Goal: Transaction & Acquisition: Purchase product/service

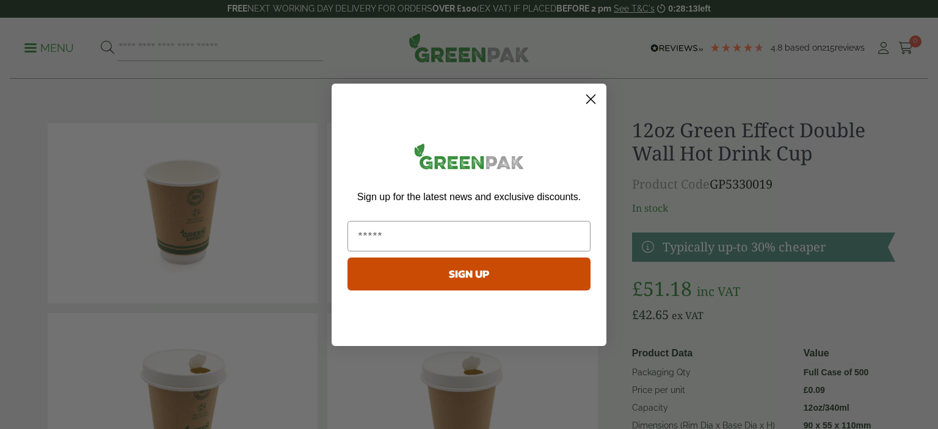
click at [593, 97] on icon "Close dialog" at bounding box center [591, 99] width 9 height 9
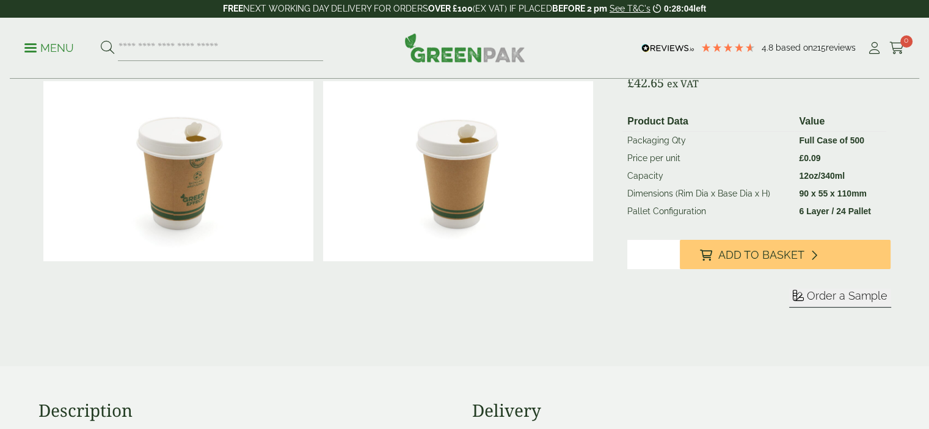
scroll to position [244, 0]
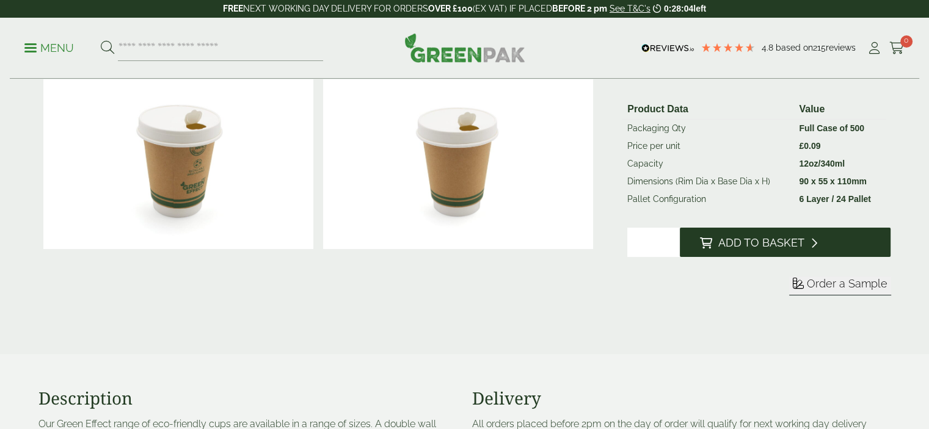
click at [775, 236] on span "Add to Basket" at bounding box center [761, 242] width 86 height 13
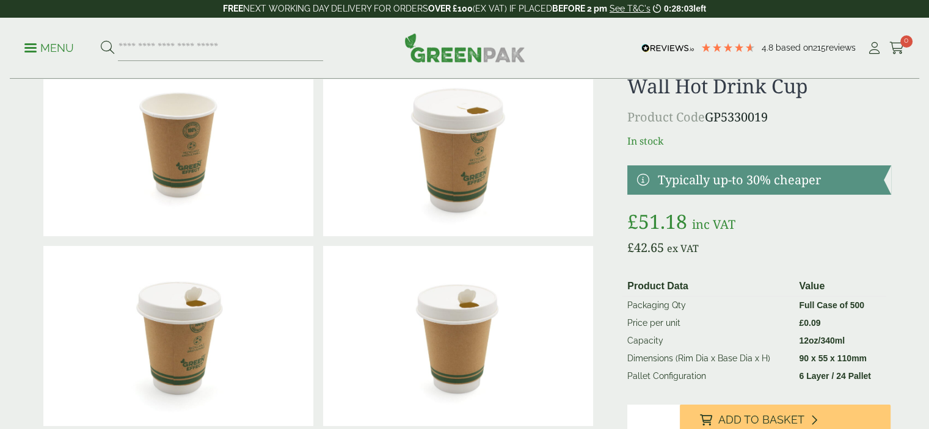
scroll to position [0, 0]
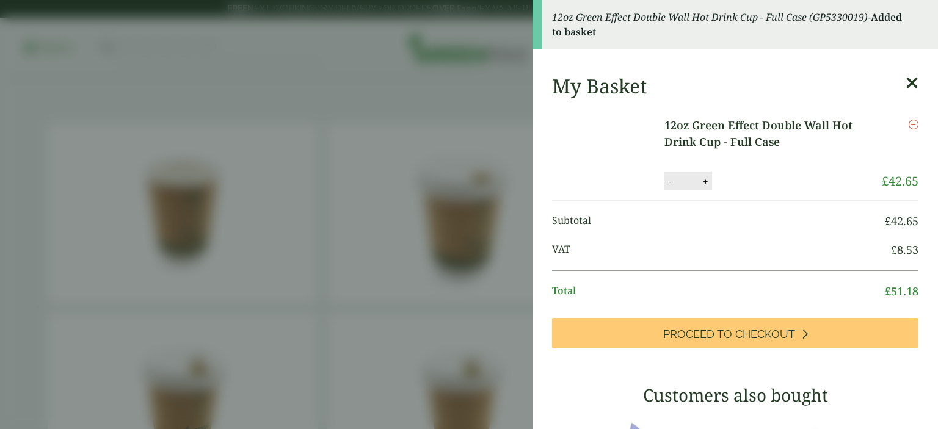
click at [906, 85] on icon at bounding box center [912, 83] width 13 height 17
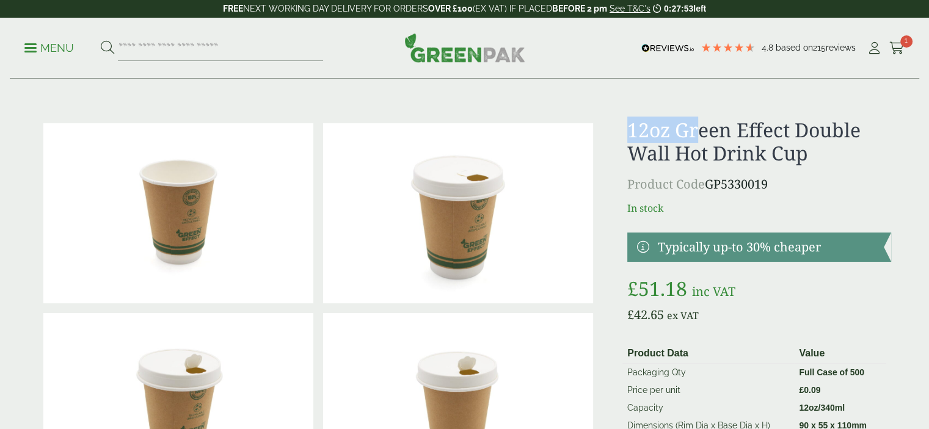
drag, startPoint x: 632, startPoint y: 126, endPoint x: 703, endPoint y: 126, distance: 70.9
click at [703, 126] on h1 "12oz Green Effect Double Wall Hot Drink Cup" at bounding box center [758, 142] width 263 height 47
click at [142, 46] on input "search" at bounding box center [220, 48] width 205 height 26
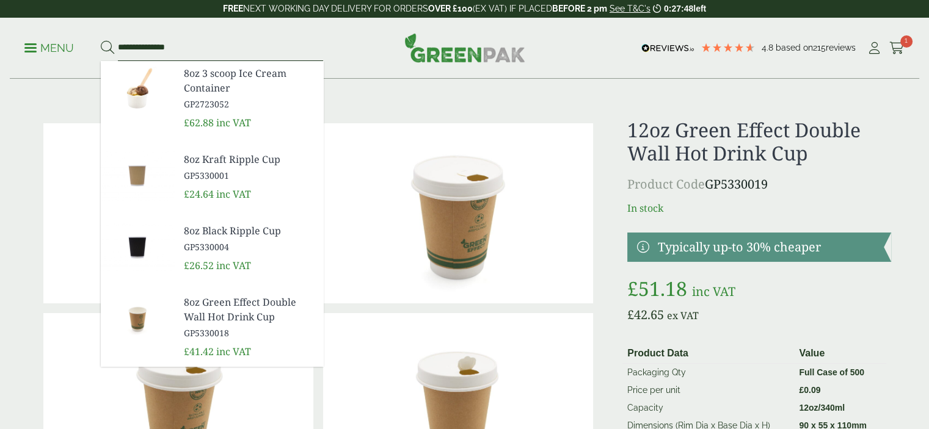
type input "**********"
click at [101, 40] on button at bounding box center [107, 48] width 13 height 16
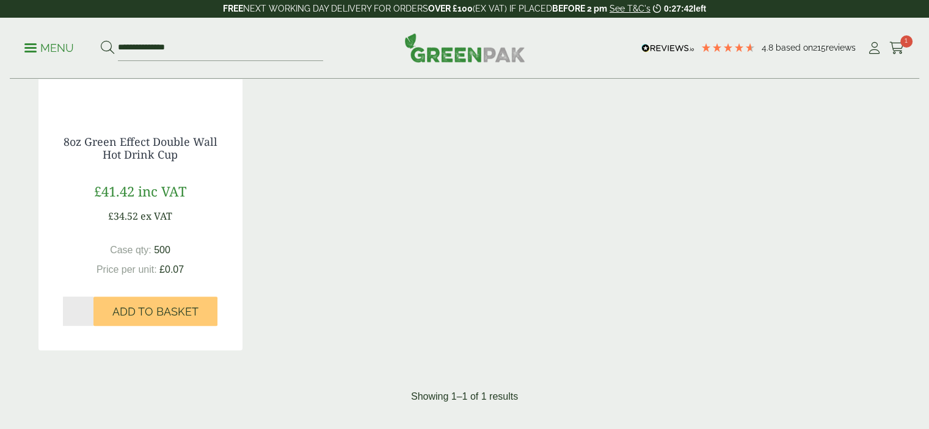
scroll to position [367, 0]
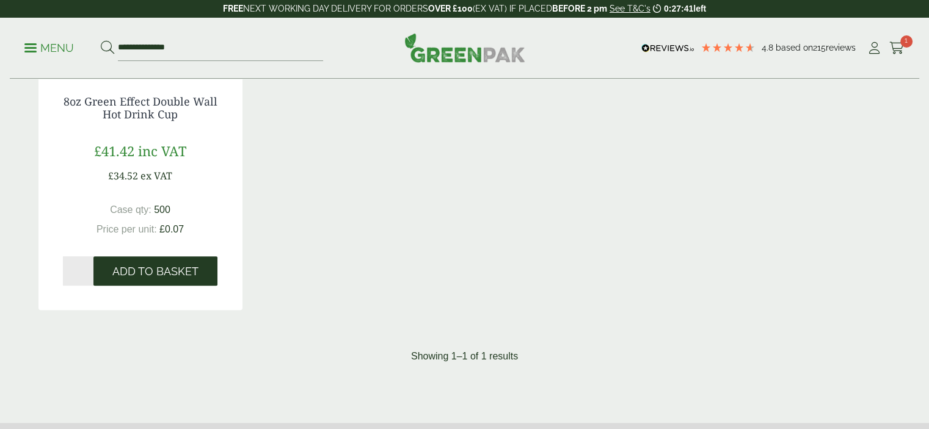
click at [181, 274] on span "Add to Basket" at bounding box center [155, 271] width 86 height 13
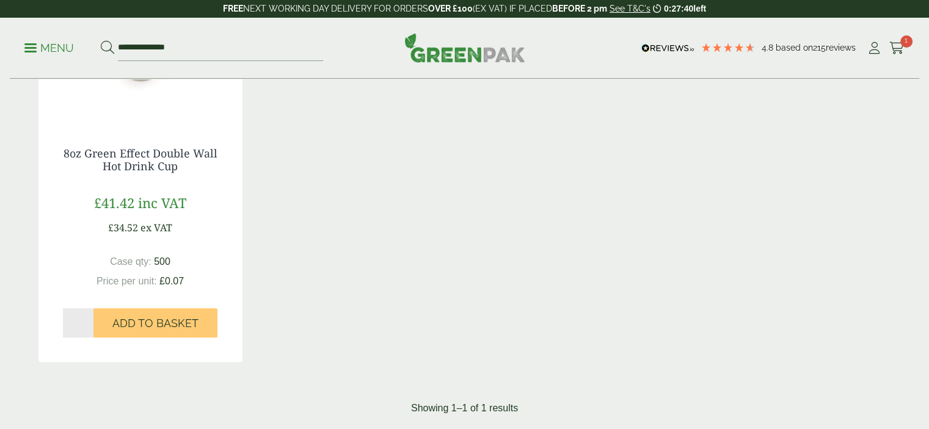
scroll to position [244, 0]
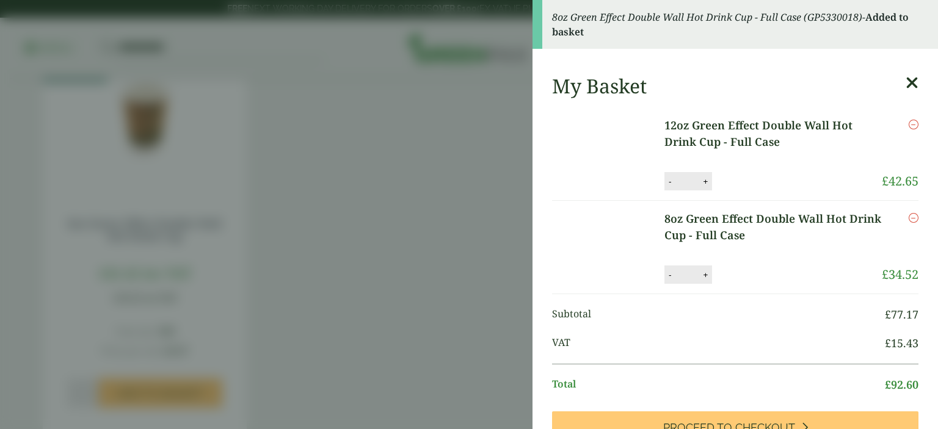
click at [906, 81] on icon at bounding box center [912, 83] width 13 height 17
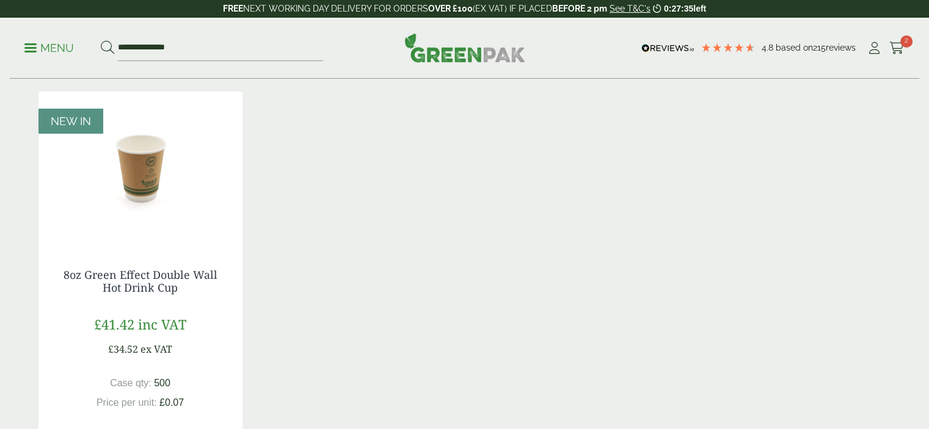
scroll to position [61, 0]
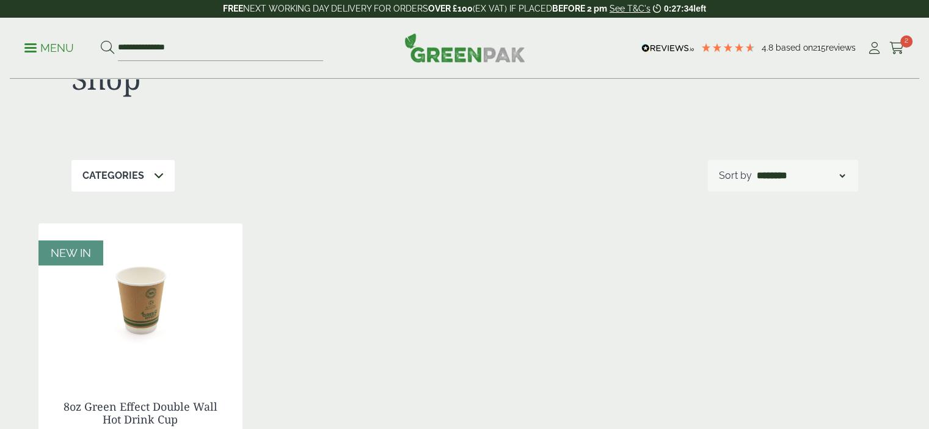
click at [450, 49] on img at bounding box center [464, 47] width 121 height 29
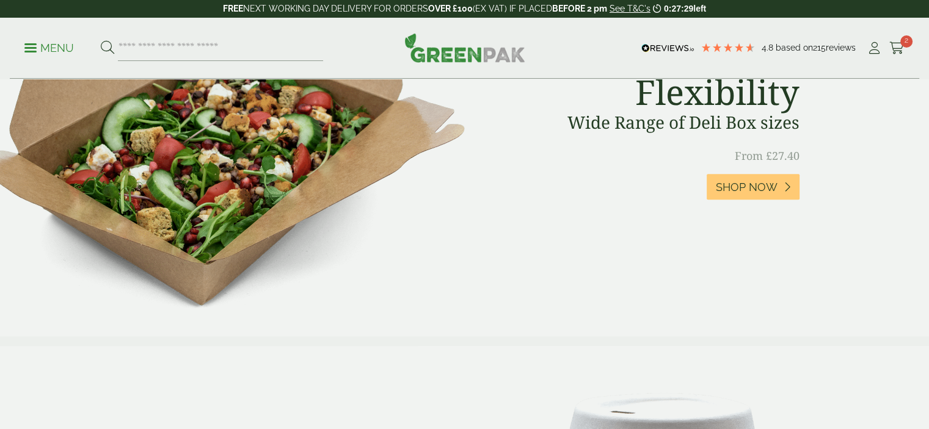
scroll to position [977, 0]
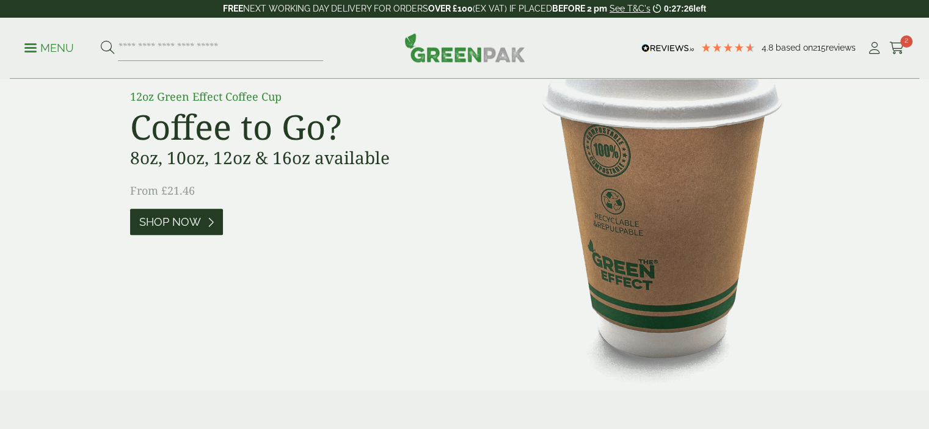
click at [161, 228] on span "Shop Now" at bounding box center [170, 222] width 62 height 13
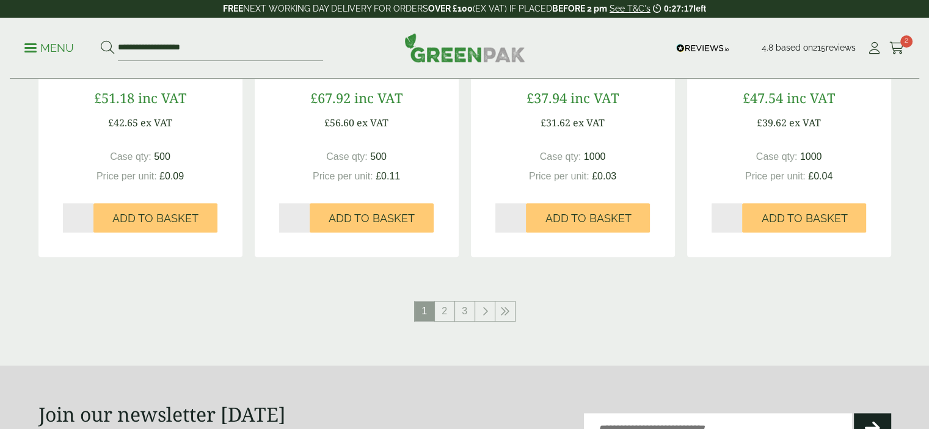
scroll to position [1283, 0]
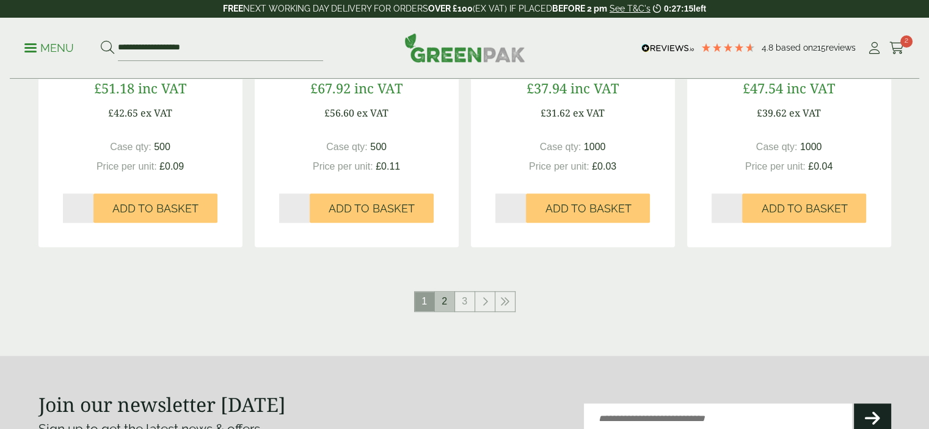
click at [448, 303] on link "2" at bounding box center [445, 302] width 20 height 20
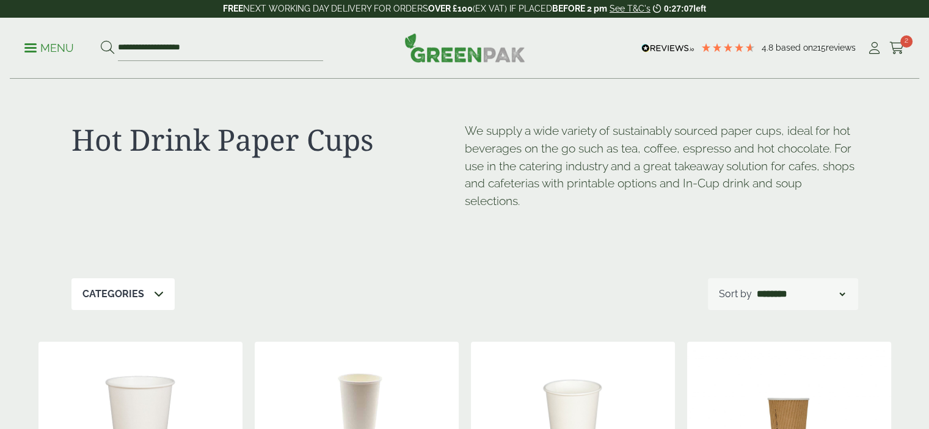
click at [54, 50] on p "Menu" at bounding box center [48, 48] width 49 height 15
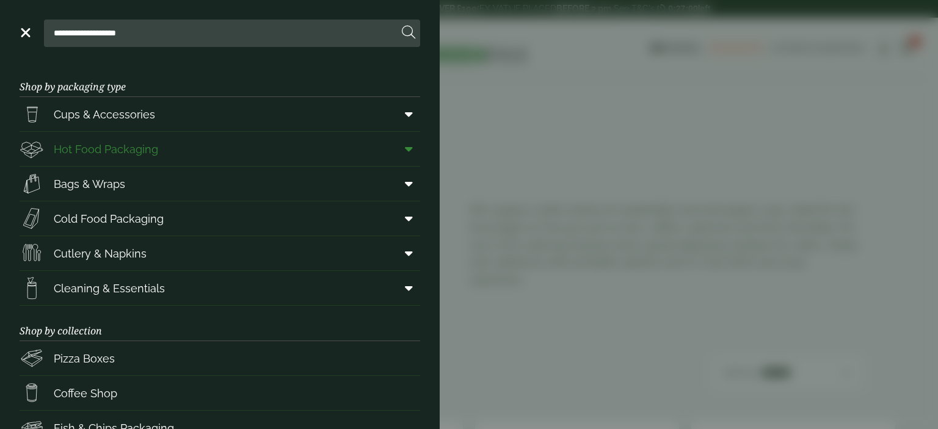
click at [106, 159] on span "Hot Food Packaging" at bounding box center [89, 149] width 139 height 24
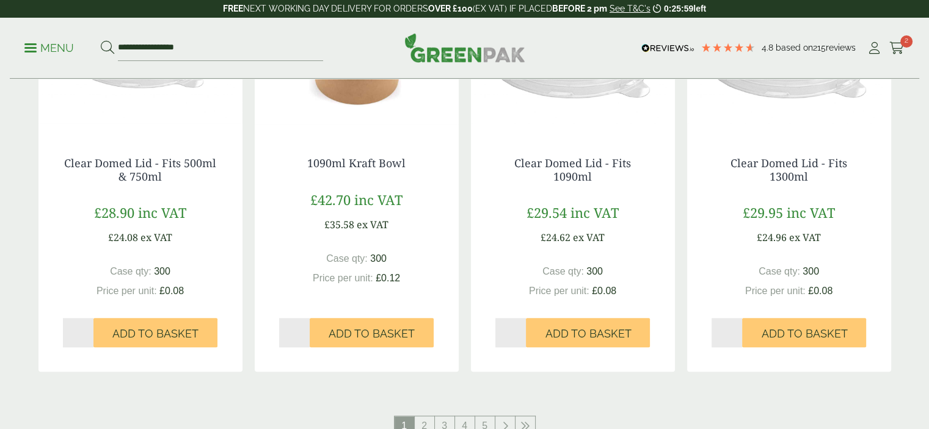
scroll to position [1344, 0]
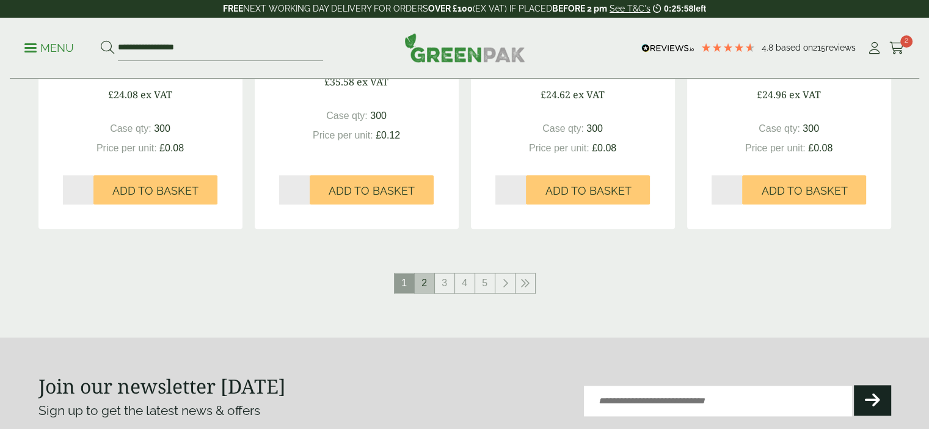
click at [423, 284] on link "2" at bounding box center [425, 284] width 20 height 20
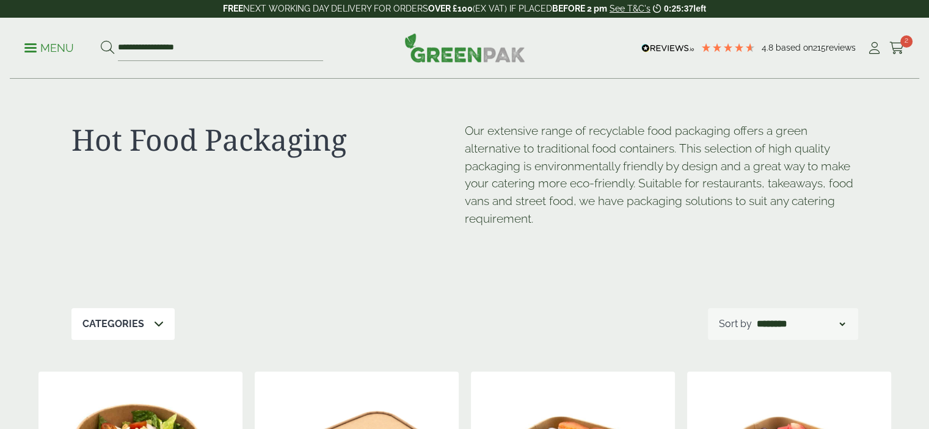
click at [157, 319] on icon at bounding box center [159, 324] width 10 height 10
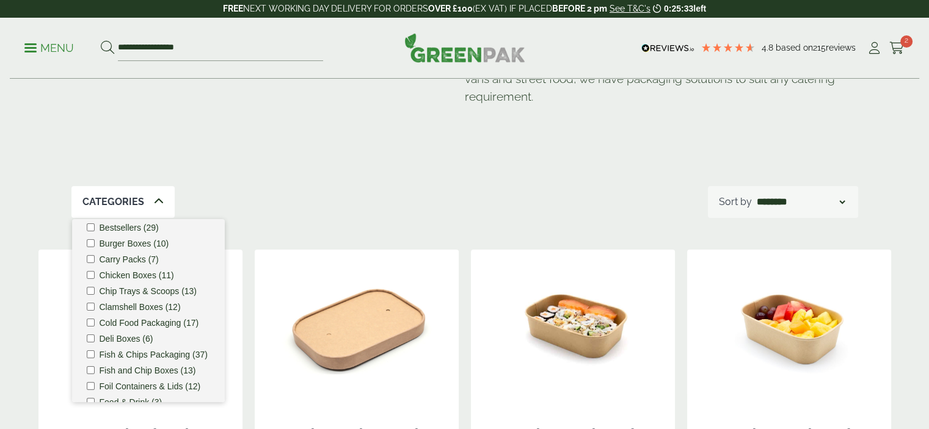
scroll to position [43, 0]
click at [138, 337] on label "Deli Boxes (6)" at bounding box center [127, 338] width 54 height 9
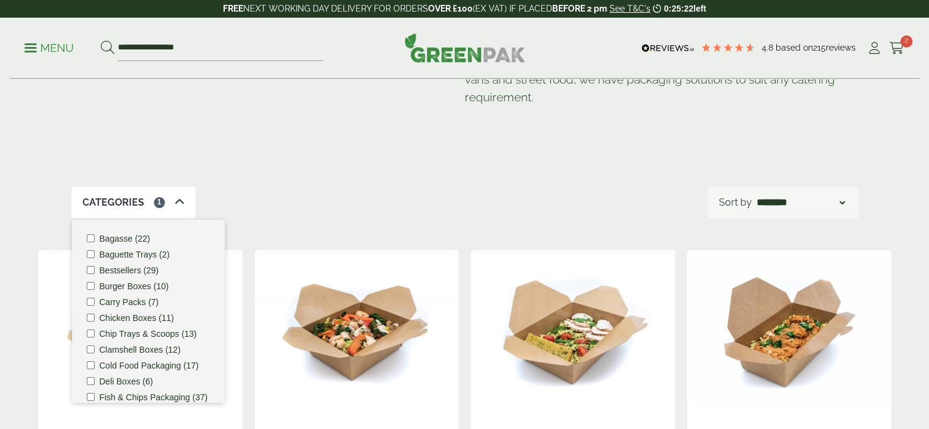
scroll to position [122, 0]
click at [157, 367] on label "Cold Food Packaging (17)" at bounding box center [150, 365] width 100 height 9
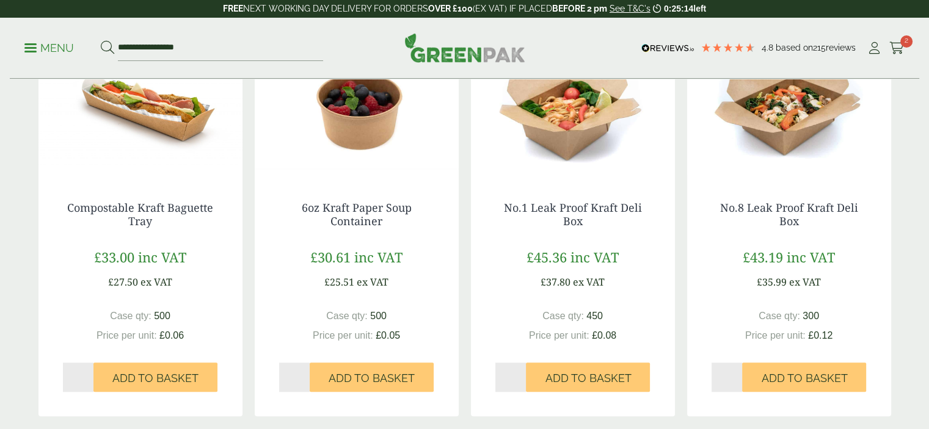
scroll to position [1161, 0]
